Goal: Transaction & Acquisition: Book appointment/travel/reservation

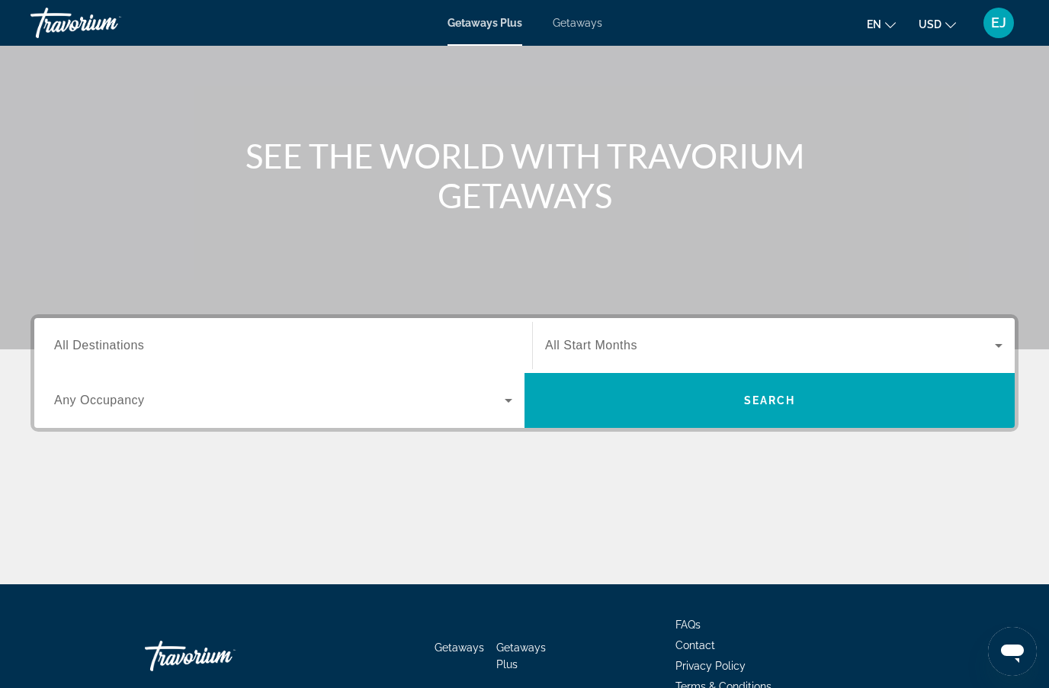
scroll to position [125, 0]
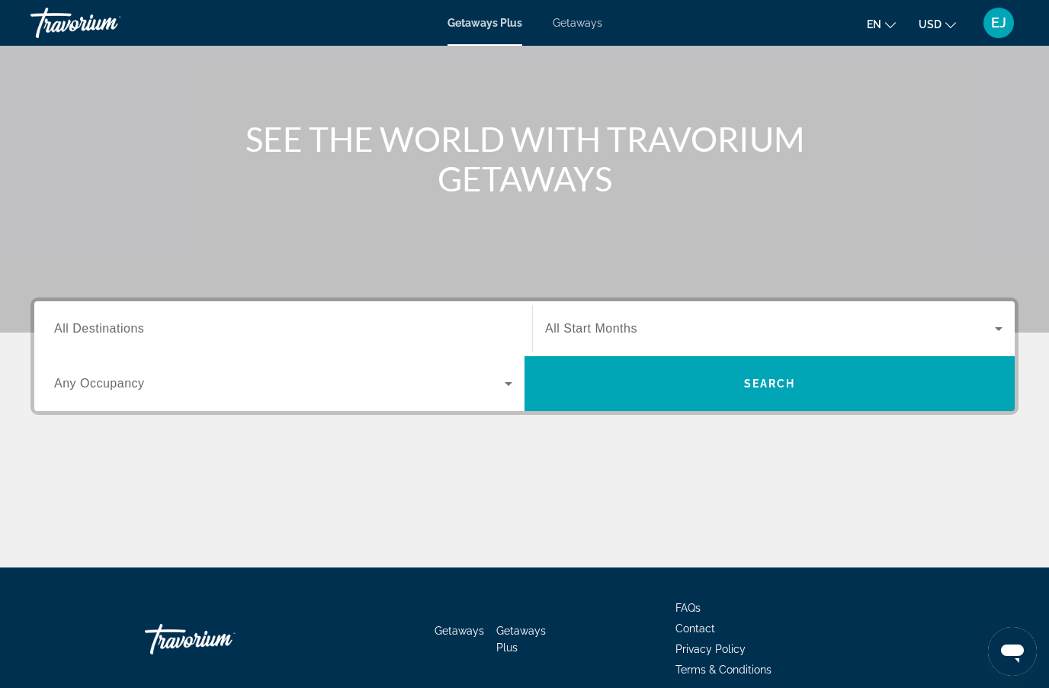
click at [201, 329] on input "Destination All Destinations" at bounding box center [283, 329] width 458 height 18
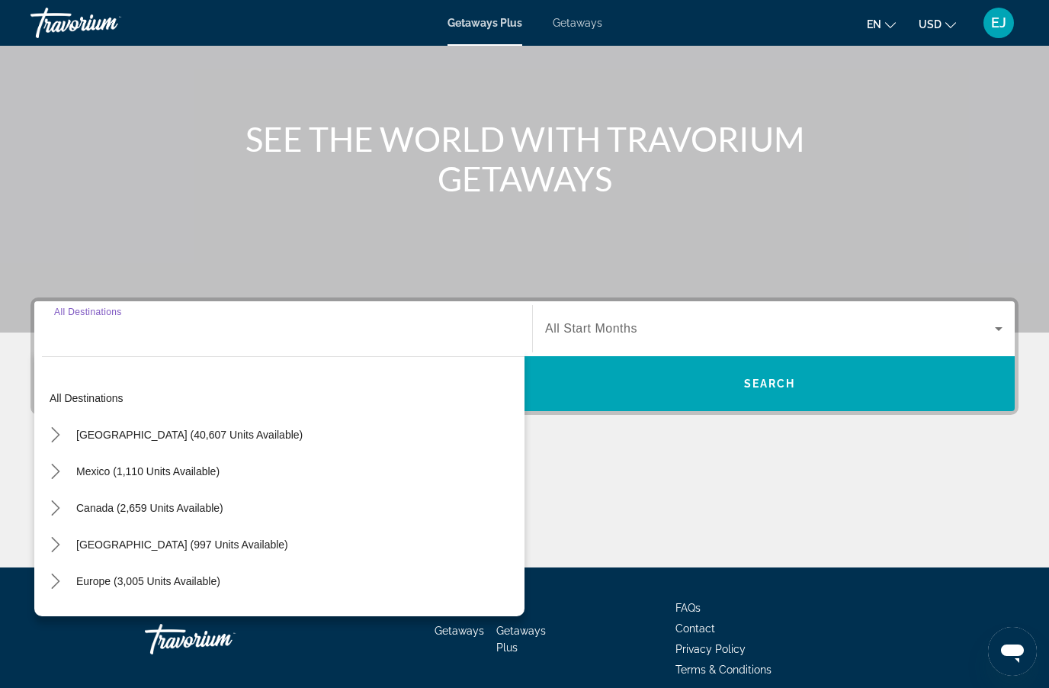
scroll to position [0, 0]
click at [333, 347] on div "Search widget" at bounding box center [283, 328] width 458 height 43
click at [338, 347] on div "Search widget" at bounding box center [283, 328] width 458 height 43
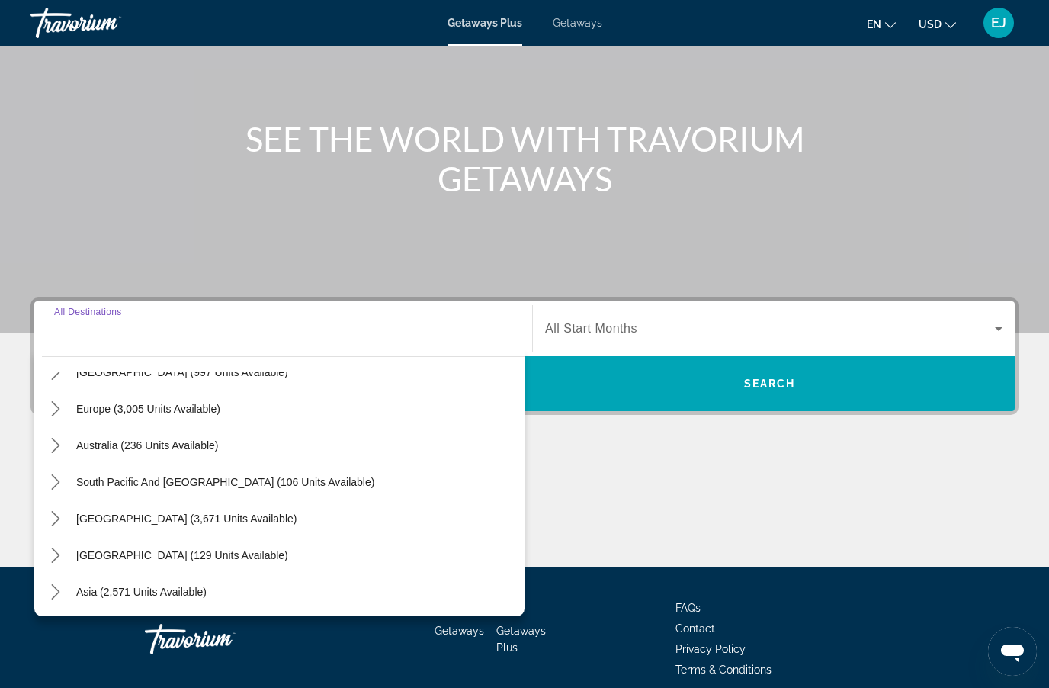
scroll to position [180, 0]
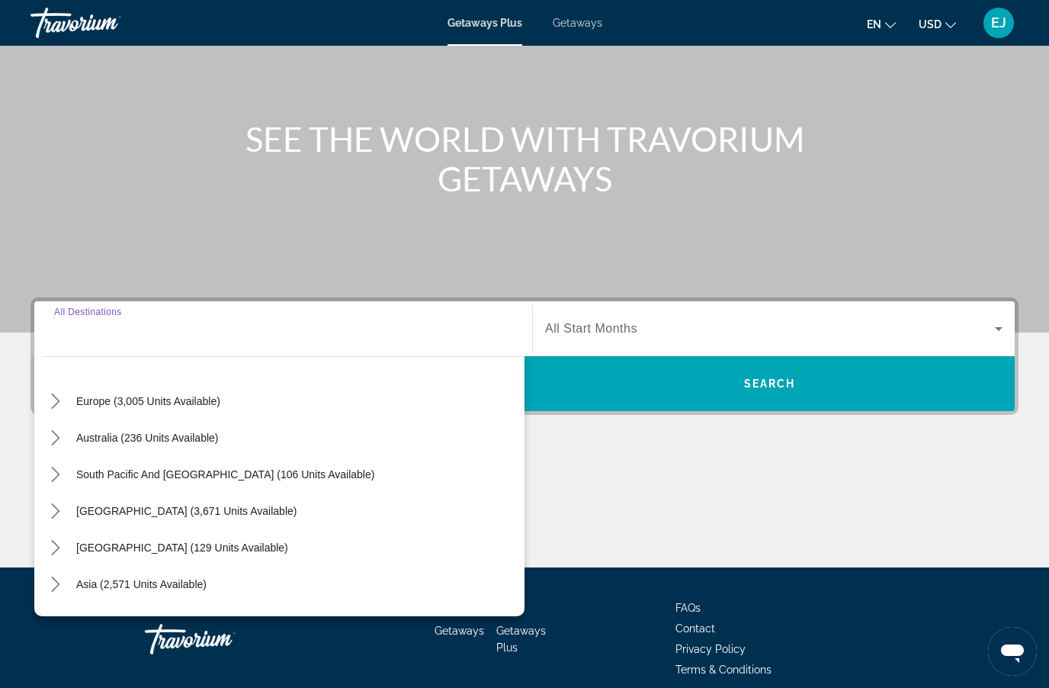
click at [204, 586] on span "Asia (2,571 units available)" at bounding box center [141, 584] width 130 height 12
type input "**********"
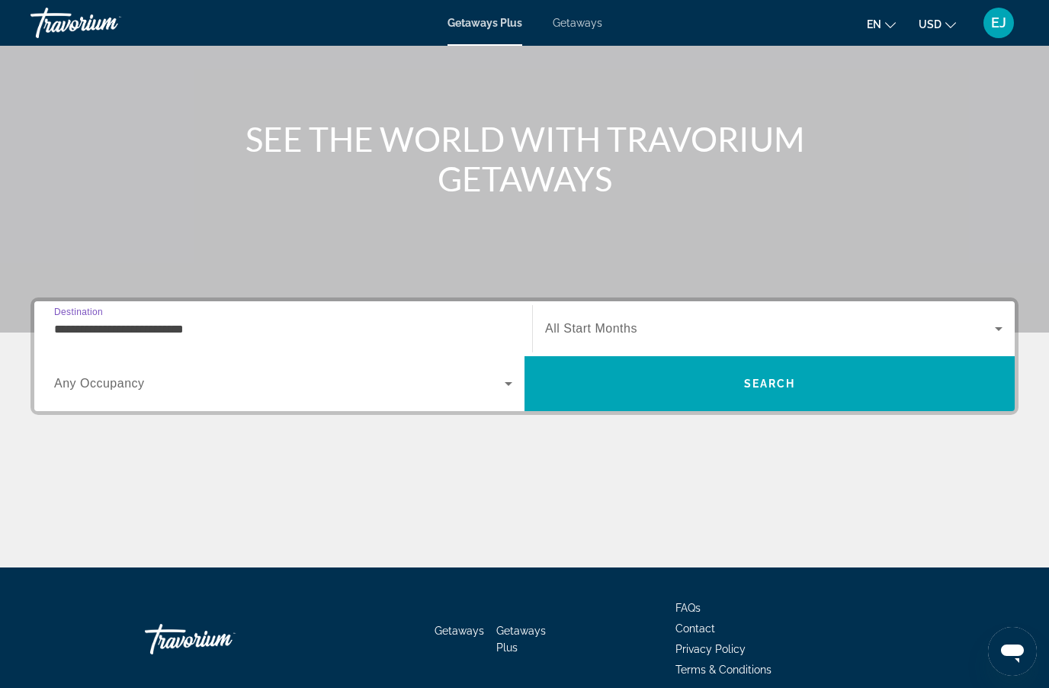
click at [675, 332] on span "Search widget" at bounding box center [770, 328] width 450 height 18
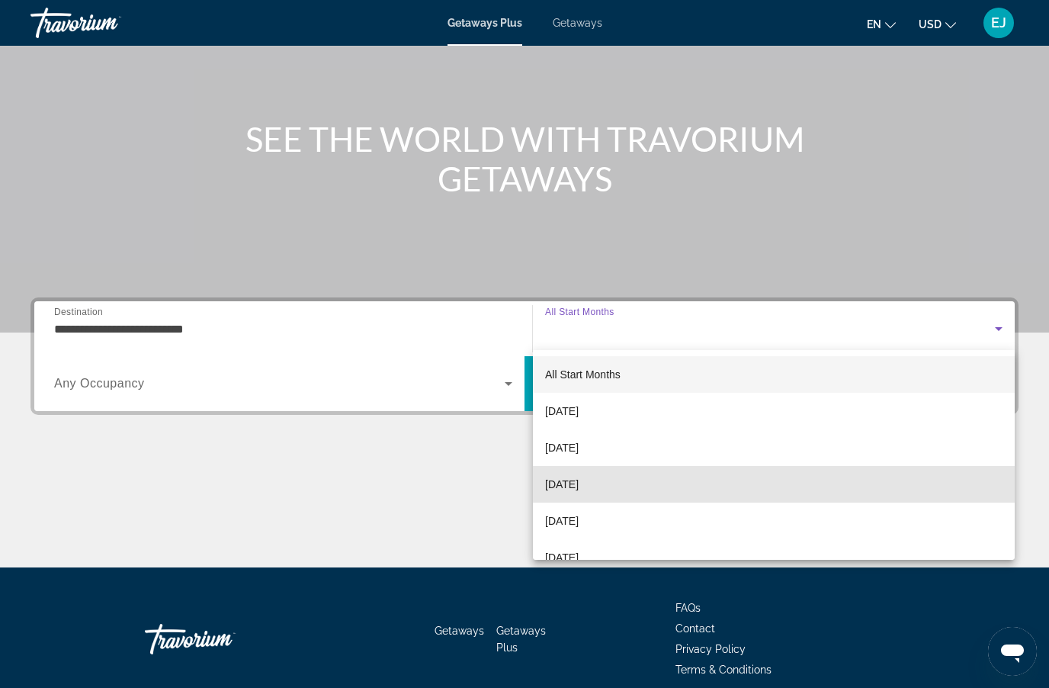
click at [637, 487] on mat-option "December 2025" at bounding box center [774, 484] width 482 height 37
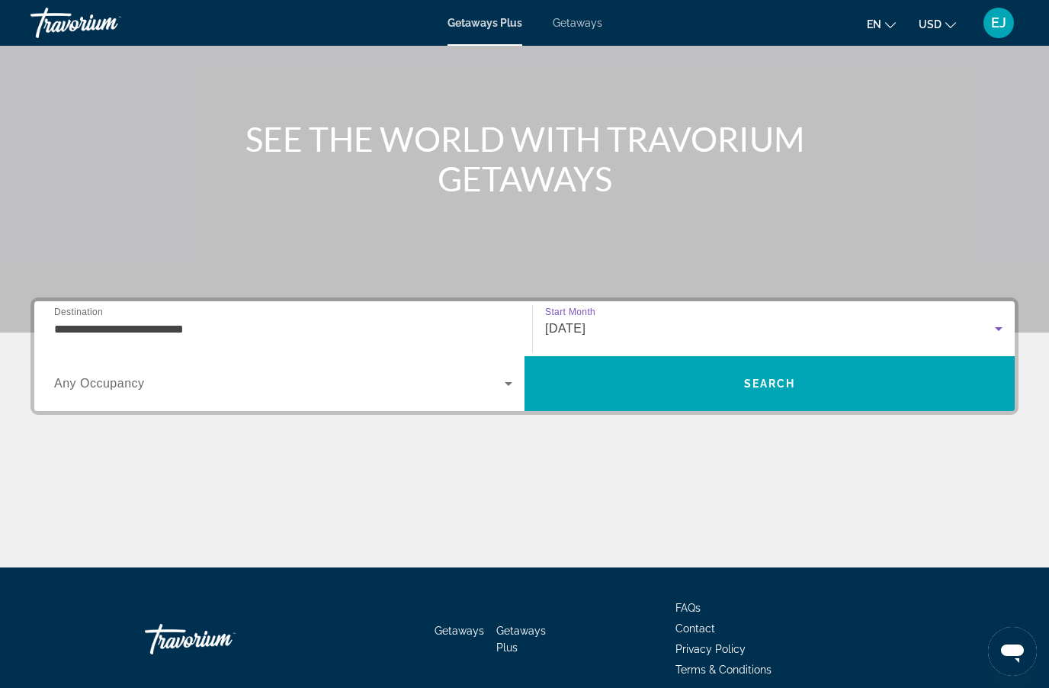
click at [775, 382] on span "Search" at bounding box center [770, 383] width 52 height 12
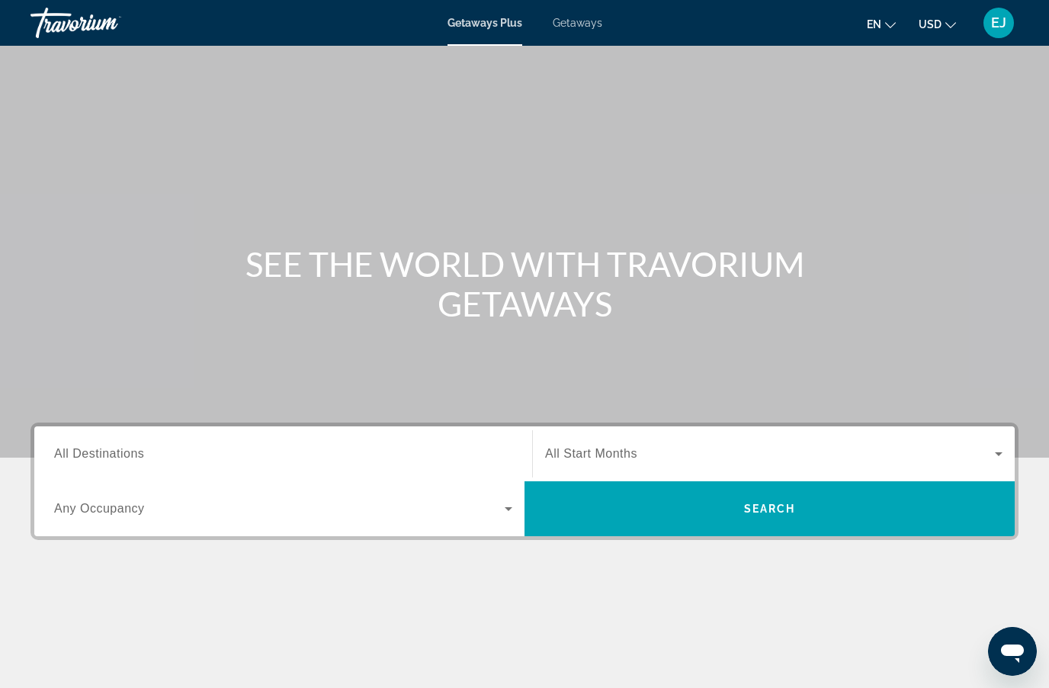
click at [676, 518] on span "Search" at bounding box center [769, 508] width 490 height 37
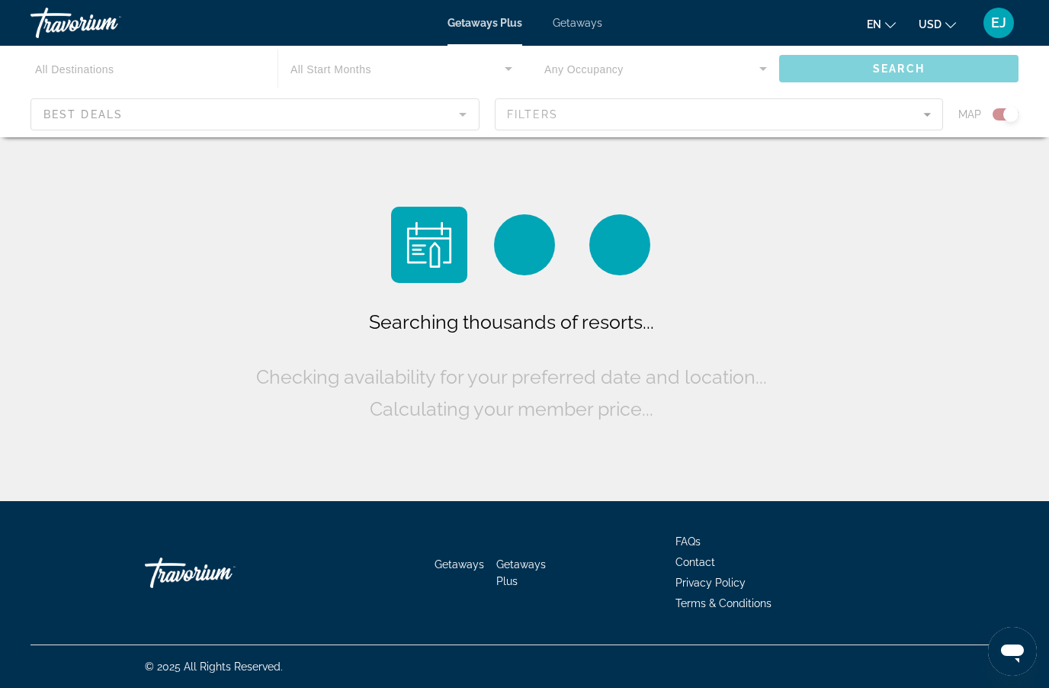
click at [155, 120] on div "Main content" at bounding box center [524, 91] width 1049 height 91
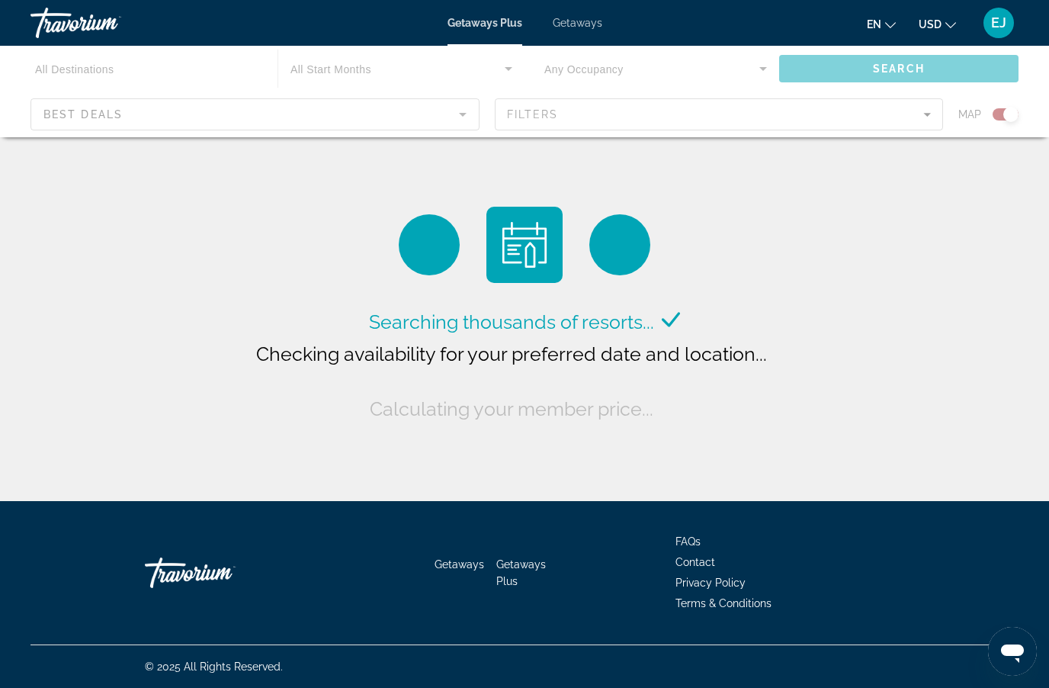
click at [161, 111] on div "Main content" at bounding box center [524, 91] width 1049 height 91
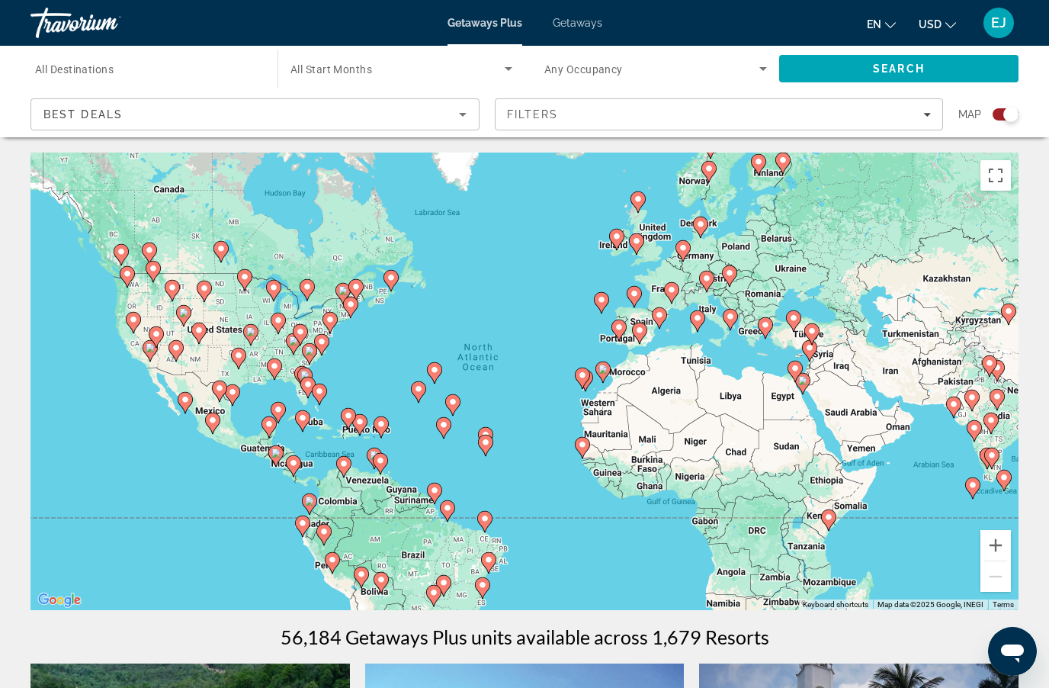
click at [205, 119] on div "Best Deals" at bounding box center [250, 114] width 415 height 18
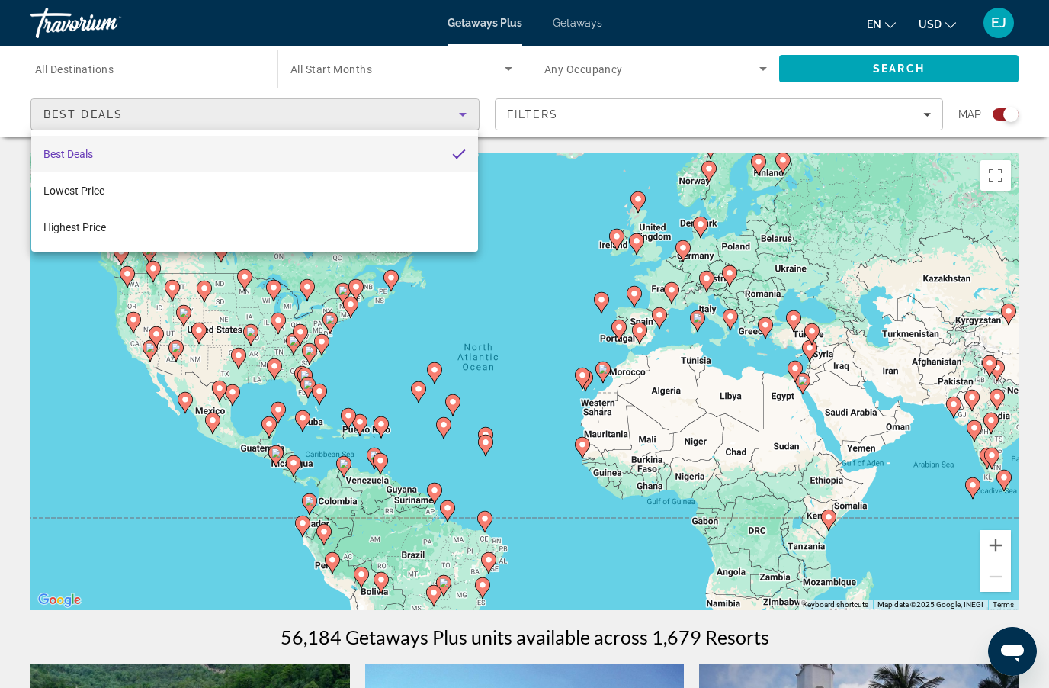
click at [127, 365] on div at bounding box center [524, 344] width 1049 height 688
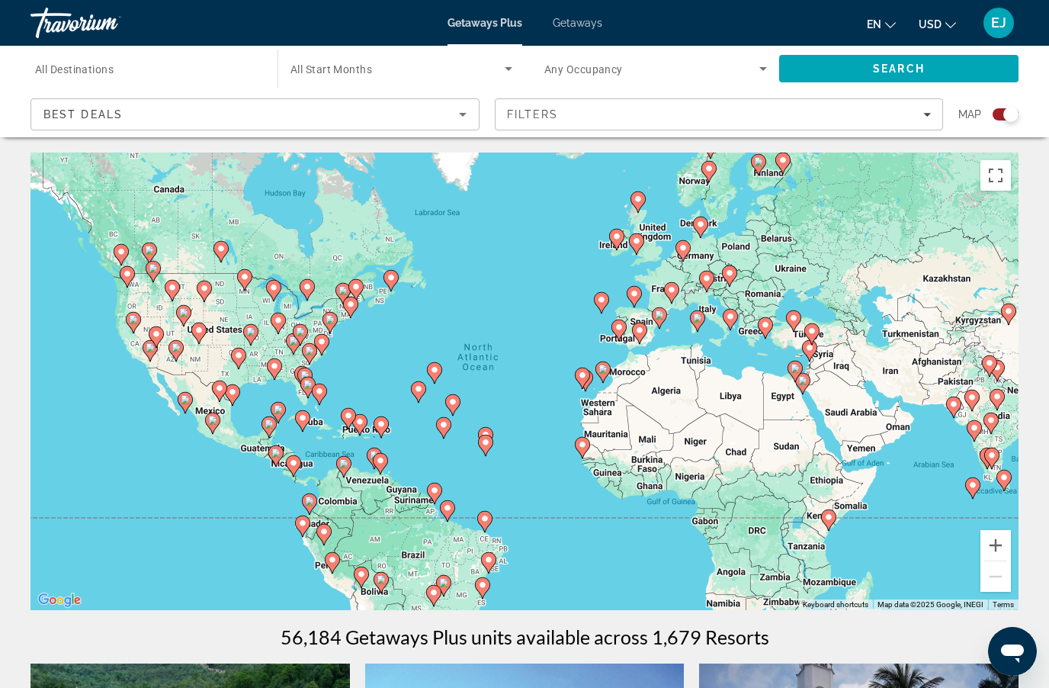
click at [96, 61] on input "Destination All Destinations" at bounding box center [146, 69] width 223 height 18
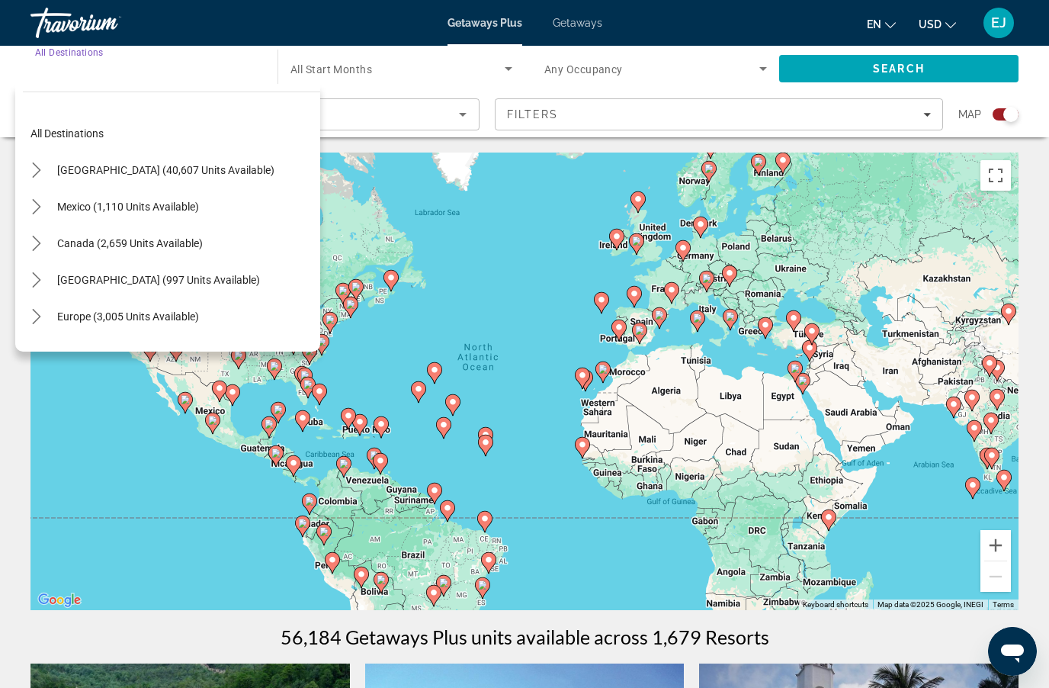
click at [908, 85] on span "Search" at bounding box center [898, 68] width 239 height 37
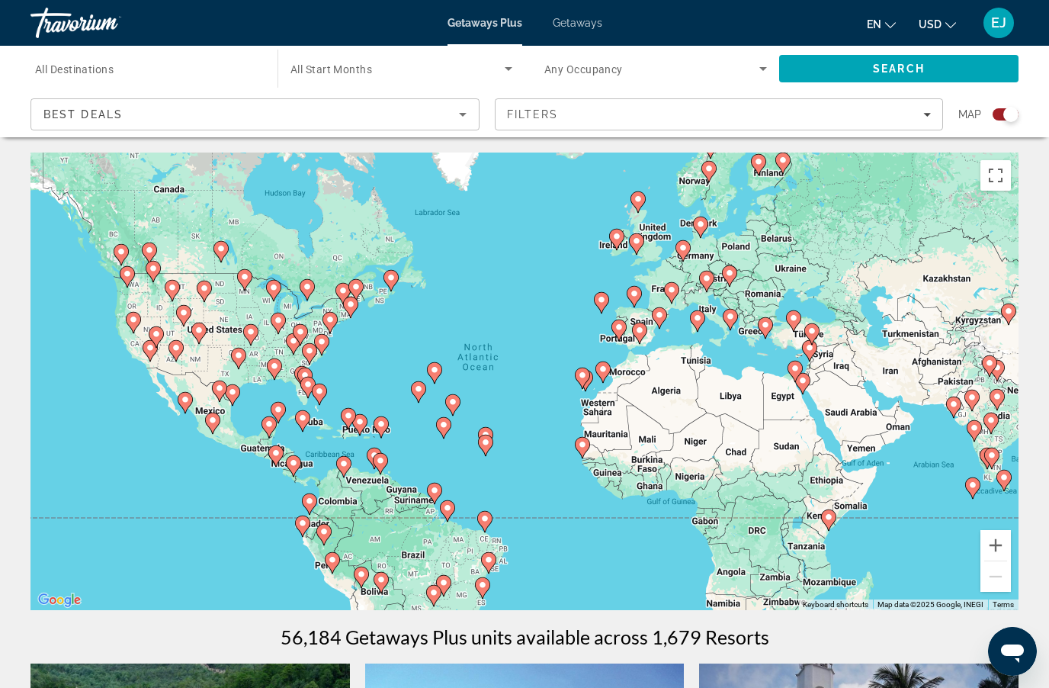
click at [449, 121] on div "Best Deals" at bounding box center [250, 114] width 415 height 18
